Goal: Transaction & Acquisition: Obtain resource

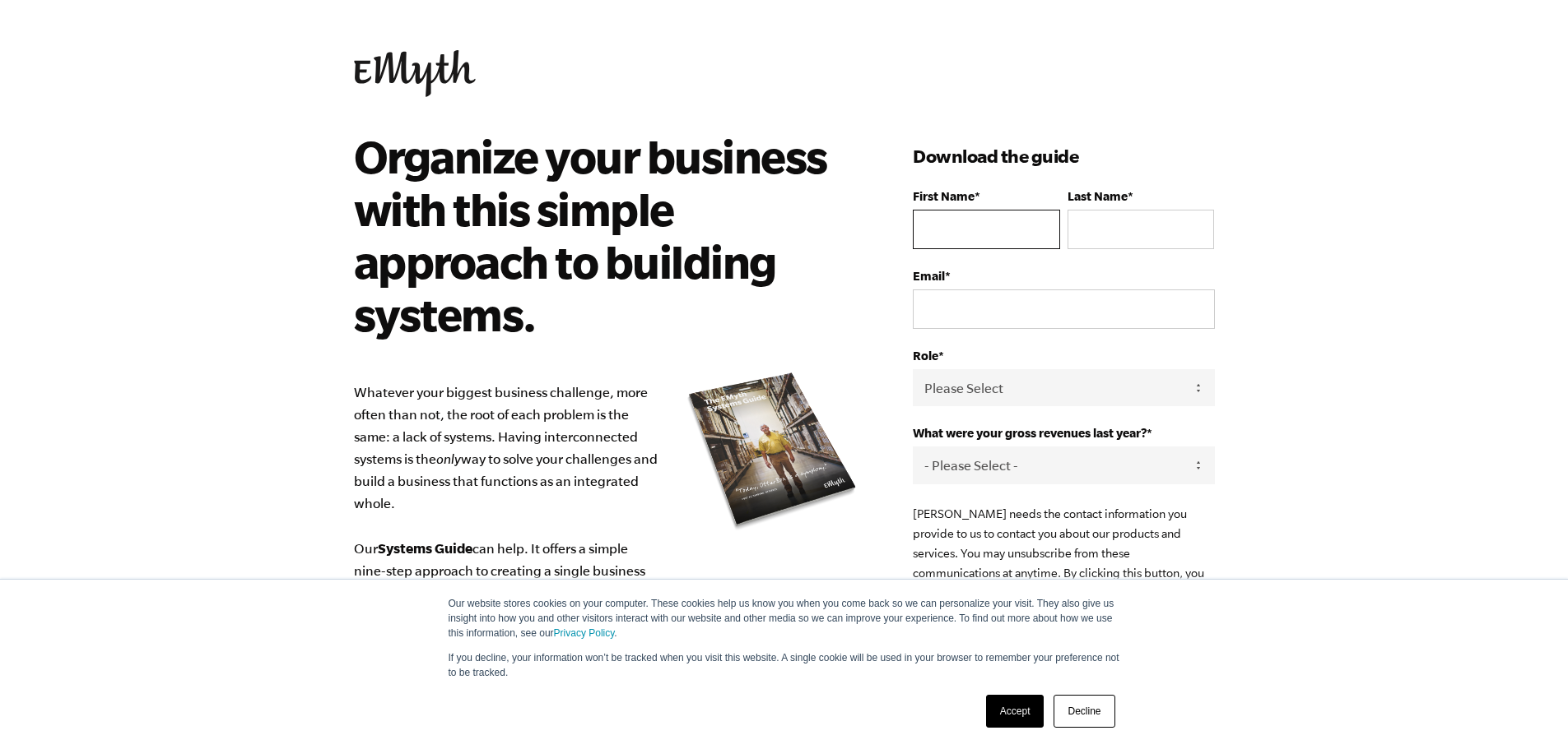
click at [972, 228] on input "First Name *" at bounding box center [985, 229] width 146 height 40
type input "[PERSON_NAME]"
type input "Poretz"
type input "[EMAIL_ADDRESS][DOMAIN_NAME]"
click at [994, 390] on select "Please Select Owner Partner / Co-Owner Executive Employee / Other" at bounding box center [1063, 388] width 301 height 37
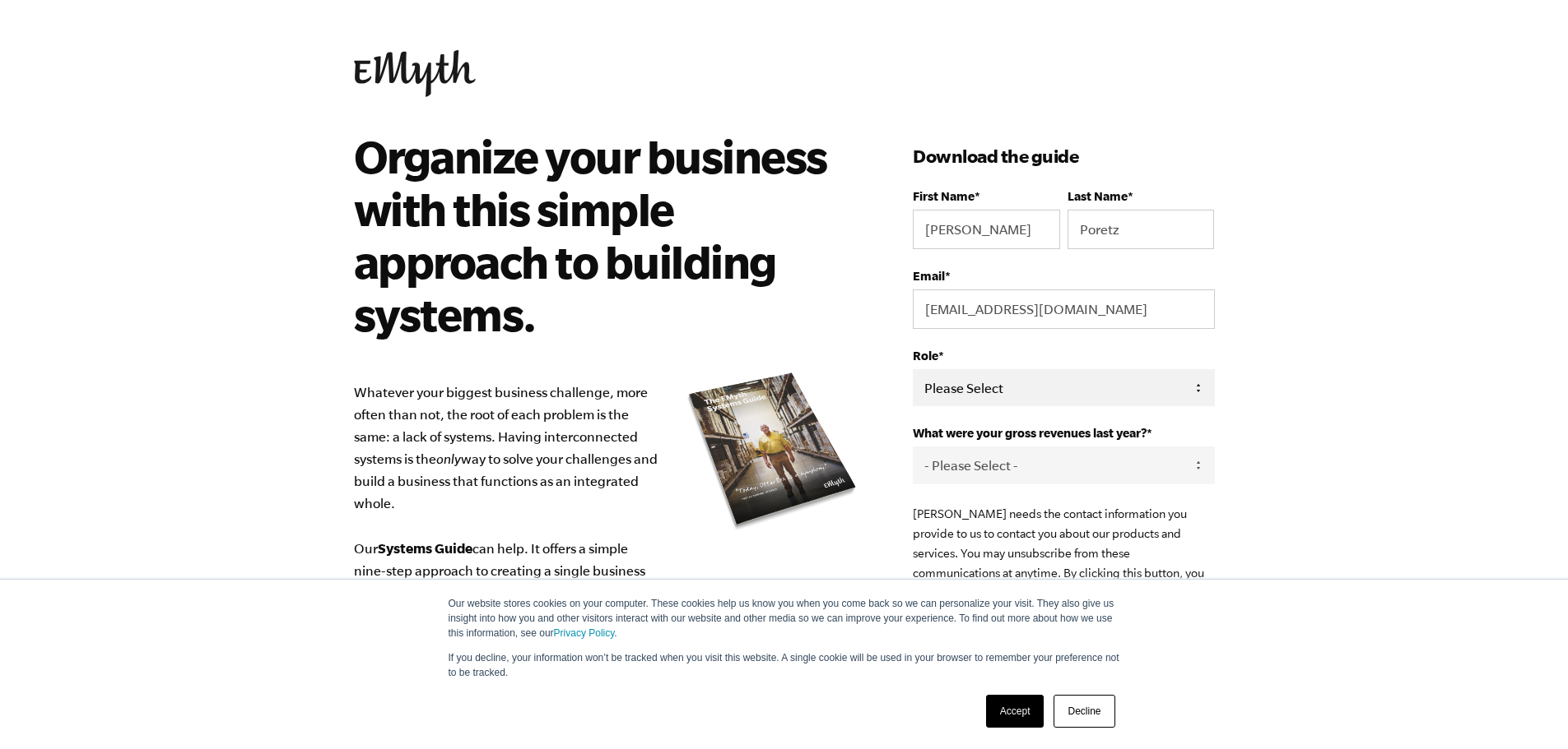
select select "Owner"
click at [912, 369] on select "Please Select Owner Partner / Co-Owner Executive Employee / Other" at bounding box center [1063, 388] width 301 height 37
click at [982, 466] on select "- Please Select - 0-75K 76-150K 151-275K 276-500K 501-750K 751-1M 1-2.5M 2.5-5M…" at bounding box center [1063, 466] width 301 height 37
select select "276-500K"
click at [912, 447] on select "- Please Select - 0-75K 76-150K 151-275K 276-500K 501-750K 751-1M 1-2.5M 2.5-5M…" at bounding box center [1063, 466] width 301 height 37
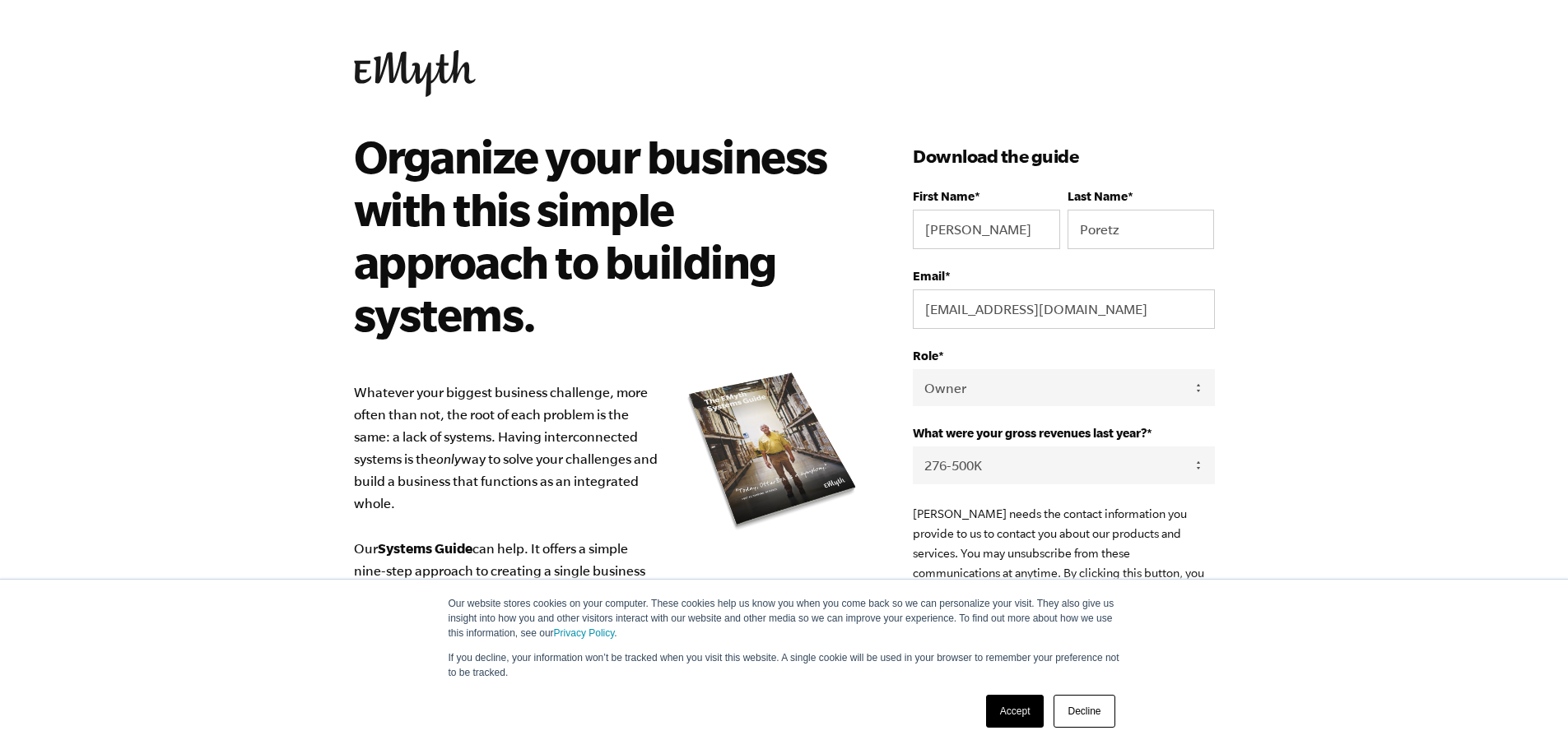
click at [1028, 702] on link "Accept" at bounding box center [1015, 711] width 58 height 33
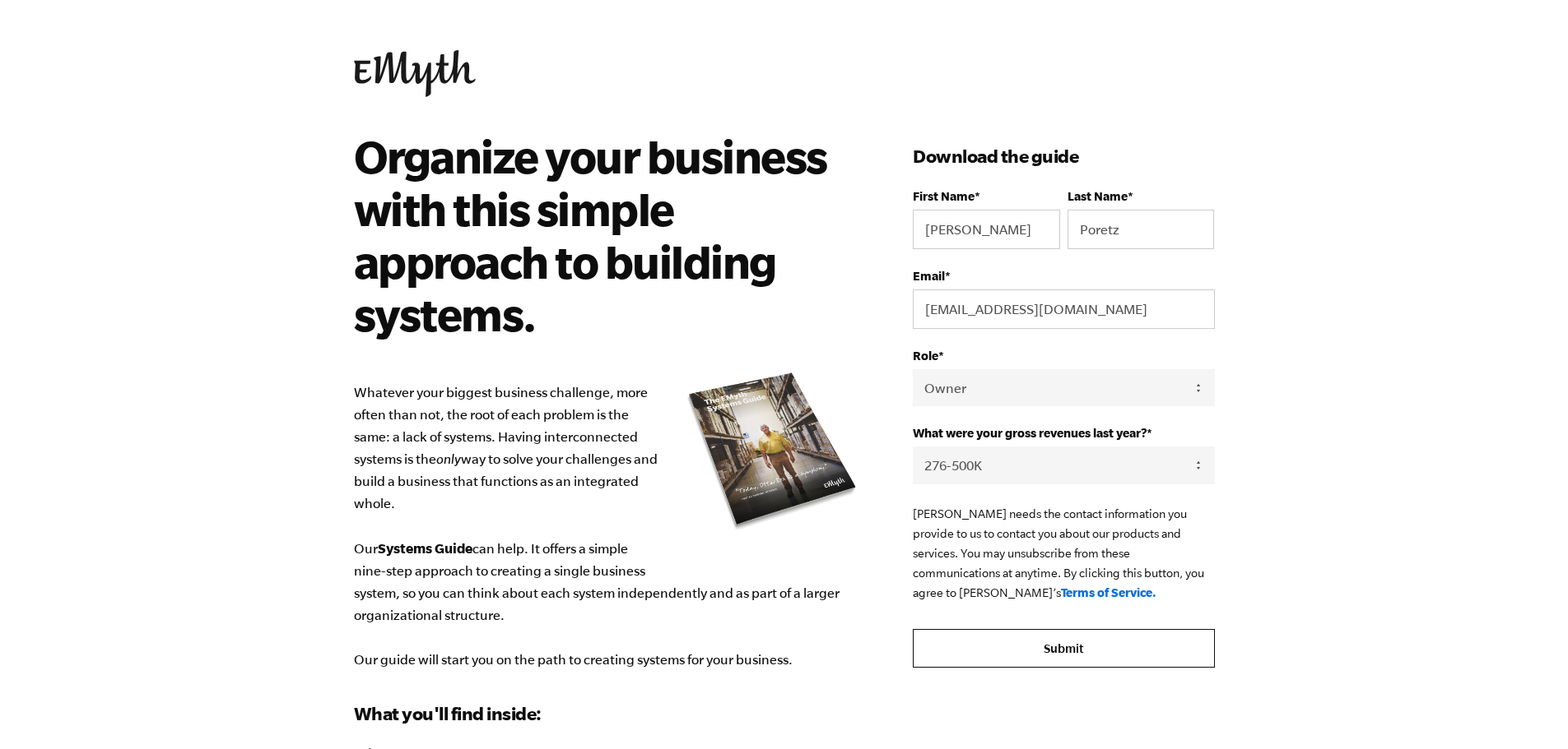
click at [1052, 646] on input "Submit" at bounding box center [1063, 649] width 301 height 40
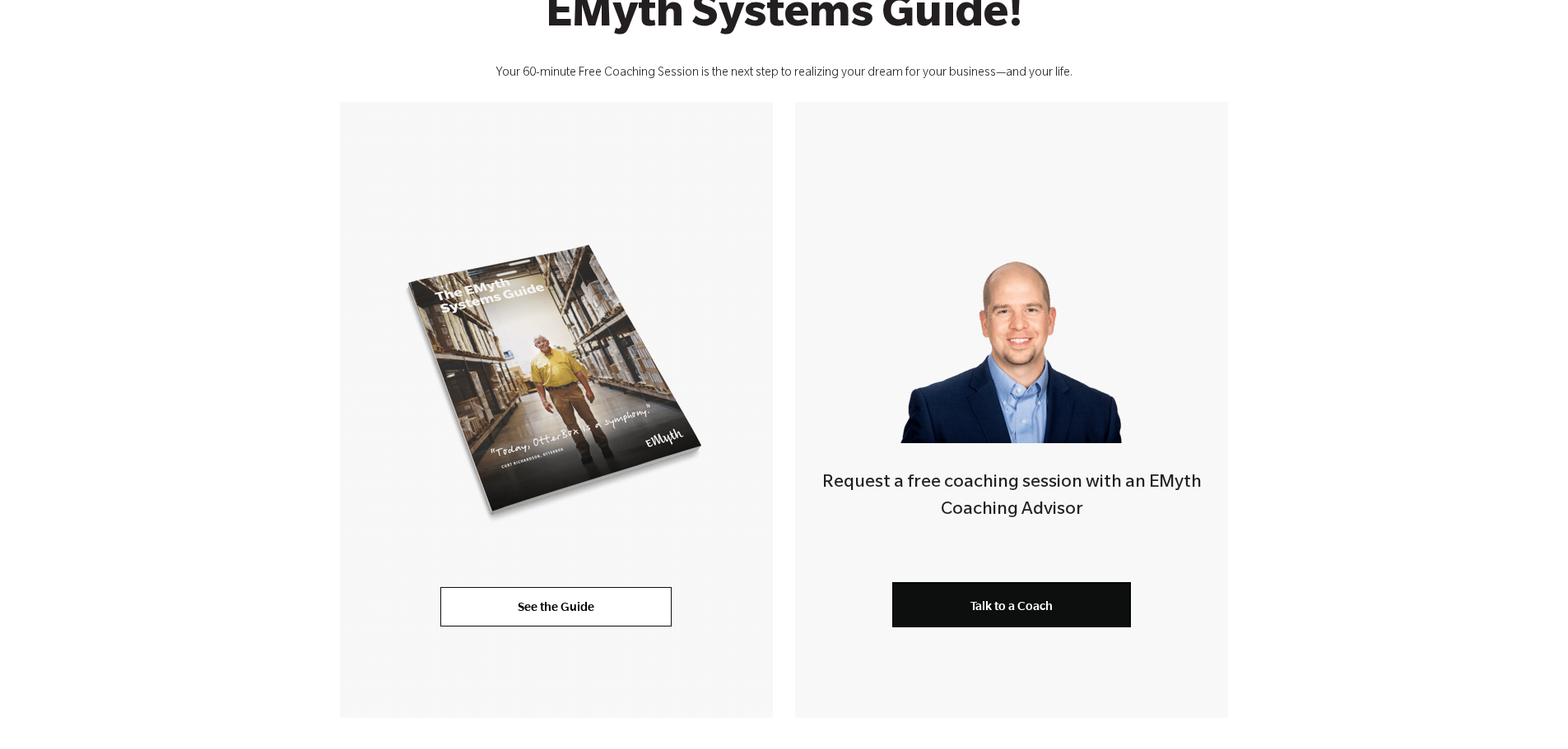
scroll to position [247, 0]
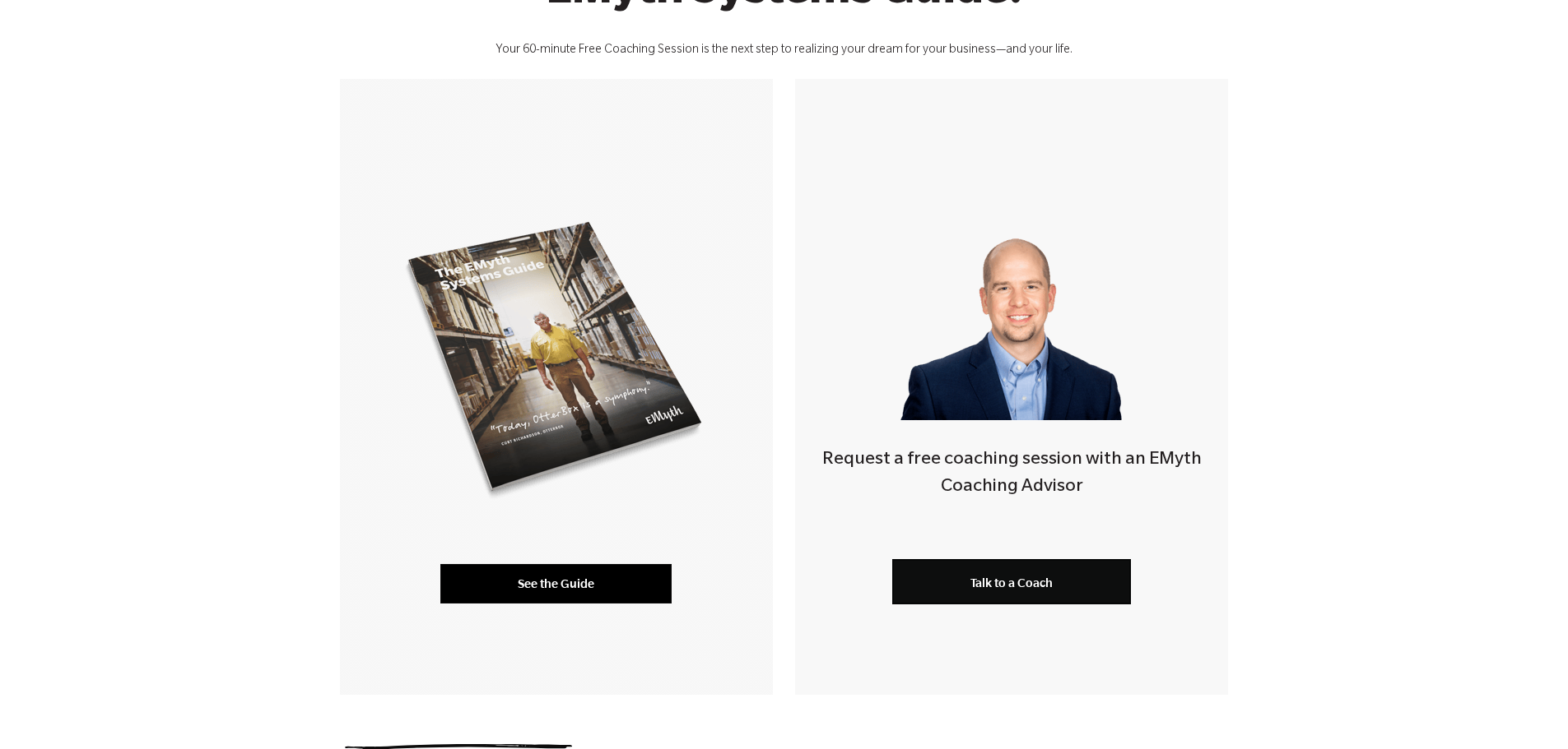
click at [567, 589] on link "See the Guide" at bounding box center [555, 583] width 231 height 40
